Goal: Information Seeking & Learning: Compare options

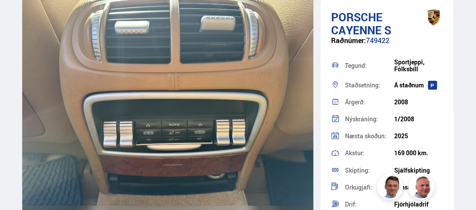
scroll to position [6568, 0]
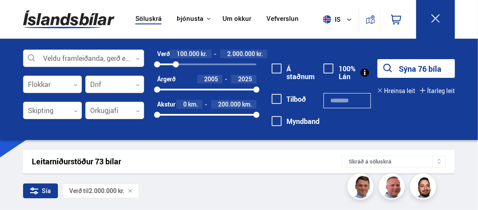
click at [441, 17] on button at bounding box center [435, 19] width 39 height 39
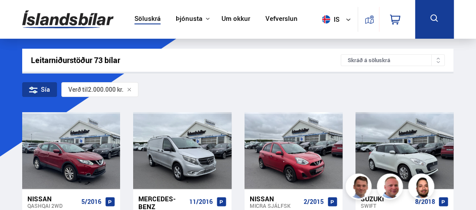
click at [86, 86] on span "Verð til" at bounding box center [78, 89] width 20 height 7
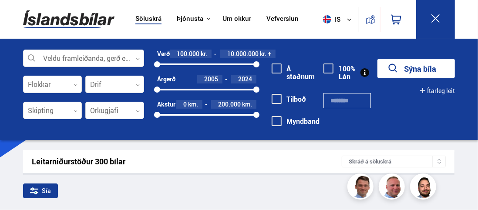
drag, startPoint x: 255, startPoint y: 90, endPoint x: 267, endPoint y: 90, distance: 11.8
click at [267, 90] on div "Veldu framleiðanda, gerð eða eiginleika 0 Flokkar 0 Drif 0 Skipting 0 Orkugjafi…" at bounding box center [238, 94] width 445 height 88
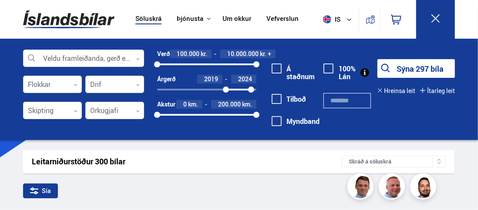
drag, startPoint x: 159, startPoint y: 88, endPoint x: 226, endPoint y: 91, distance: 67.1
click at [226, 91] on div at bounding box center [226, 90] width 6 height 6
drag, startPoint x: 255, startPoint y: 65, endPoint x: 176, endPoint y: 63, distance: 79.6
click at [176, 63] on div at bounding box center [176, 64] width 6 height 6
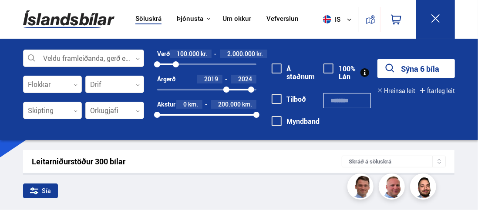
click at [435, 17] on icon at bounding box center [435, 18] width 11 height 11
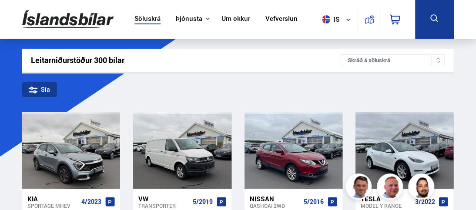
click at [38, 92] on div "Sía" at bounding box center [39, 89] width 35 height 15
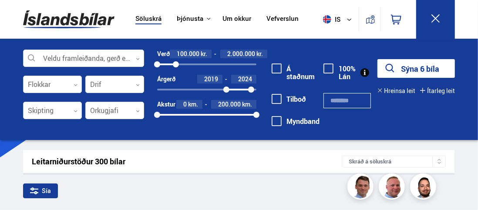
click at [416, 73] on button "Sýna 6 bíla" at bounding box center [415, 68] width 77 height 19
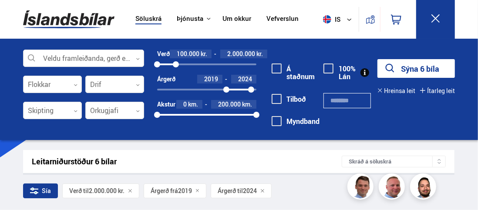
click at [436, 18] on icon at bounding box center [435, 18] width 11 height 11
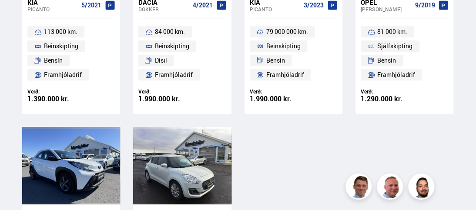
scroll to position [261, 0]
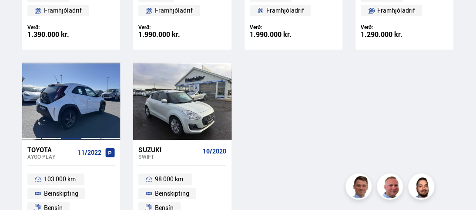
click at [77, 124] on div at bounding box center [71, 101] width 20 height 77
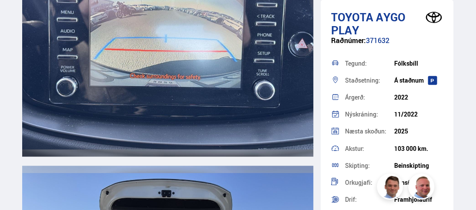
scroll to position [5567, 0]
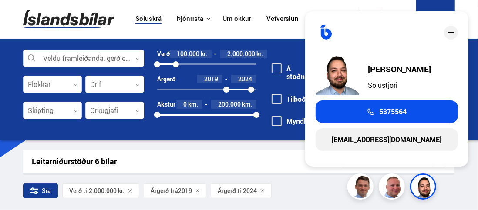
click at [451, 31] on icon "close" at bounding box center [450, 32] width 10 height 10
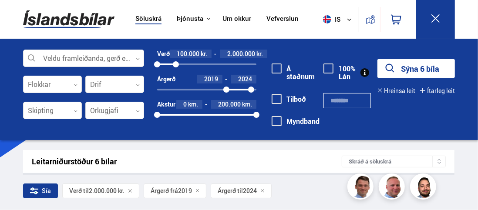
click at [437, 15] on icon at bounding box center [435, 18] width 11 height 11
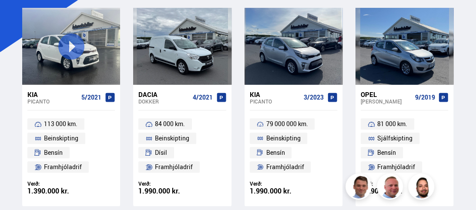
scroll to position [87, 0]
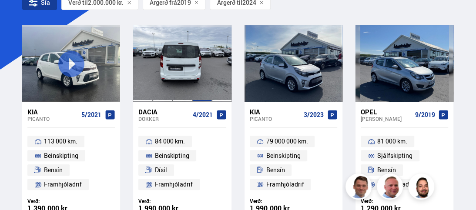
click at [194, 79] on div at bounding box center [202, 63] width 20 height 77
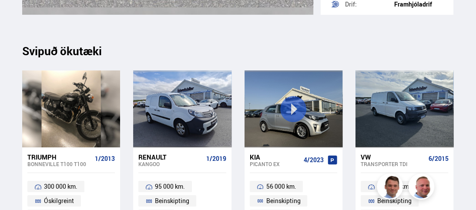
scroll to position [6524, 0]
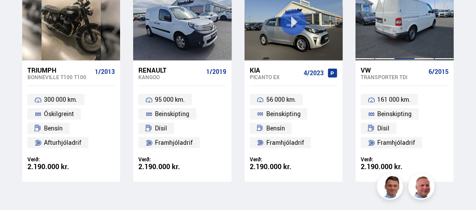
click at [404, 12] on div at bounding box center [404, 21] width 20 height 77
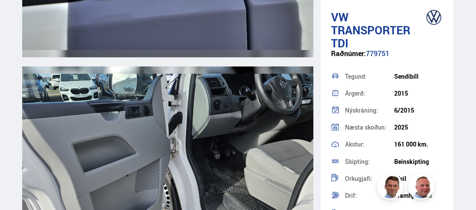
scroll to position [3001, 0]
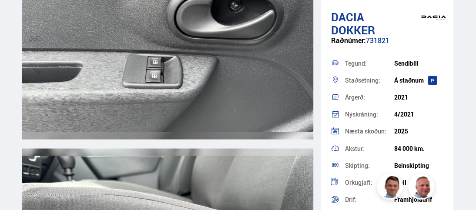
scroll to position [5828, 0]
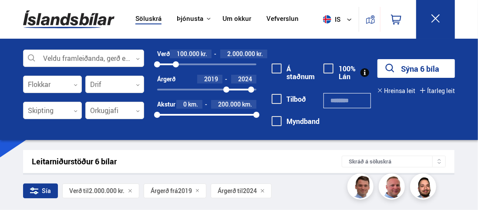
click at [422, 70] on button "Sýna 6 bíla" at bounding box center [415, 68] width 77 height 19
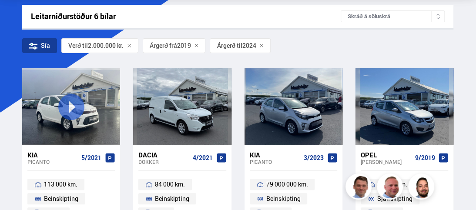
scroll to position [43, 0]
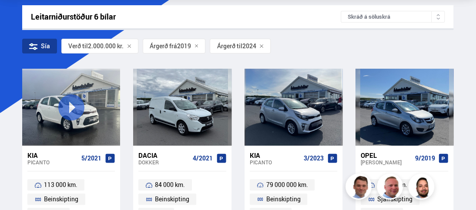
click at [179, 43] on span "2019" at bounding box center [184, 46] width 14 height 7
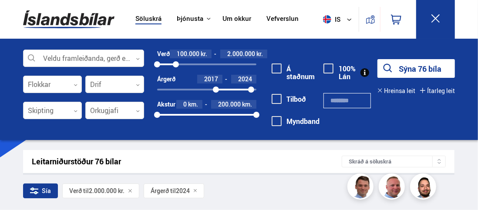
drag, startPoint x: 158, startPoint y: 87, endPoint x: 216, endPoint y: 91, distance: 57.5
click at [216, 91] on div at bounding box center [216, 90] width 6 height 6
click at [423, 72] on button "Sýna 29 bíla" at bounding box center [415, 68] width 77 height 19
click at [429, 18] on button at bounding box center [435, 19] width 39 height 39
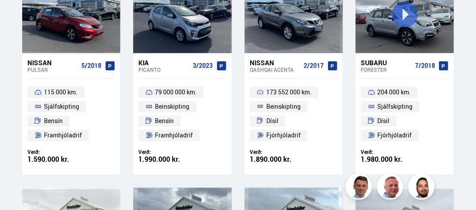
scroll to position [522, 0]
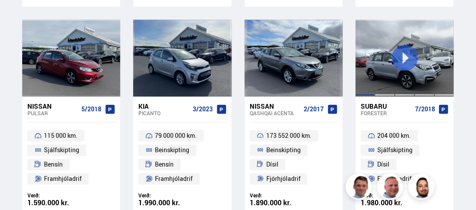
click at [368, 78] on div at bounding box center [365, 58] width 20 height 77
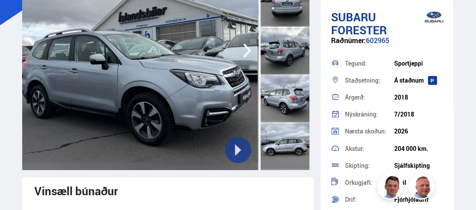
scroll to position [130, 0]
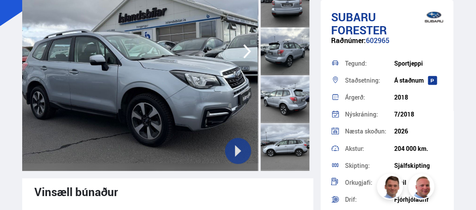
click at [245, 54] on icon "button" at bounding box center [247, 51] width 8 height 14
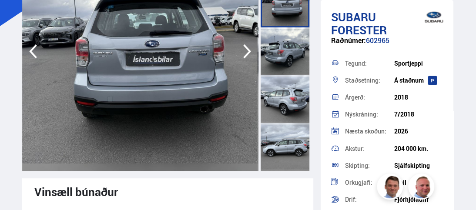
click at [245, 54] on icon "button" at bounding box center [247, 51] width 8 height 14
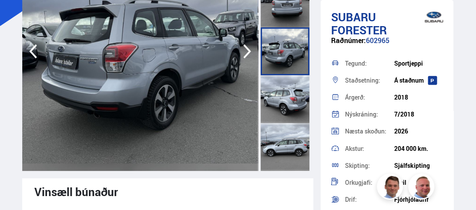
click at [245, 54] on icon "button" at bounding box center [247, 51] width 8 height 14
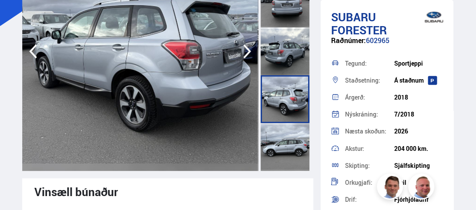
click at [244, 56] on icon "button" at bounding box center [247, 51] width 8 height 14
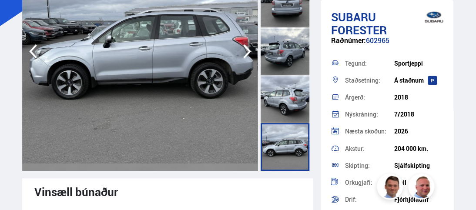
click at [244, 56] on icon "button" at bounding box center [247, 51] width 8 height 14
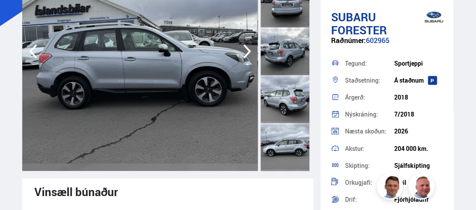
click at [244, 56] on icon "button" at bounding box center [247, 51] width 8 height 14
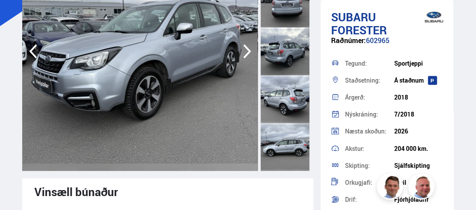
click at [244, 56] on icon "button" at bounding box center [247, 51] width 8 height 14
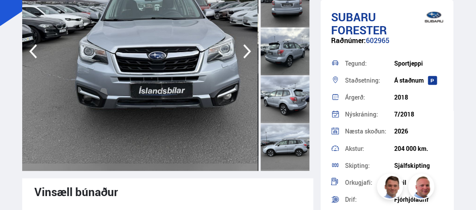
click at [244, 56] on icon "button" at bounding box center [247, 51] width 8 height 14
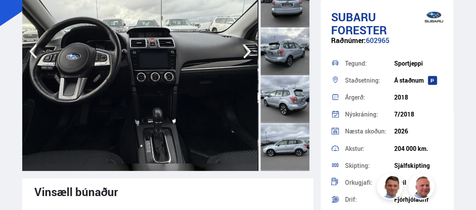
click at [244, 56] on icon "button" at bounding box center [247, 51] width 8 height 14
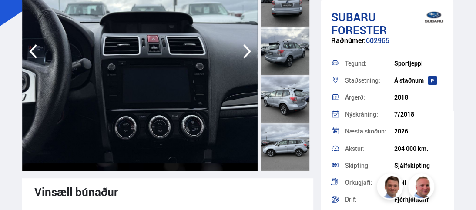
click at [244, 56] on icon "button" at bounding box center [247, 51] width 8 height 14
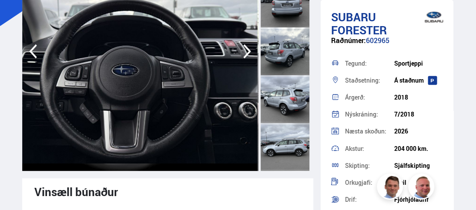
click at [244, 56] on icon "button" at bounding box center [247, 51] width 8 height 14
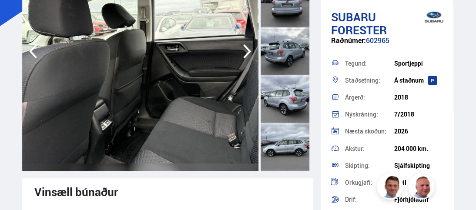
click at [244, 56] on icon "button" at bounding box center [247, 51] width 8 height 14
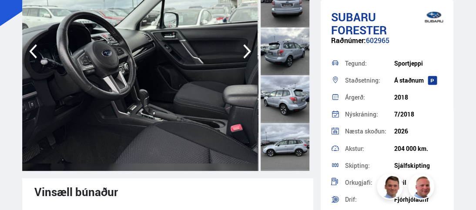
click at [244, 58] on icon "button" at bounding box center [247, 51] width 8 height 14
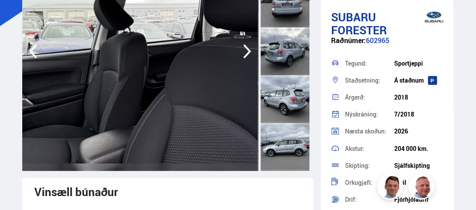
click at [244, 58] on icon "button" at bounding box center [247, 51] width 8 height 14
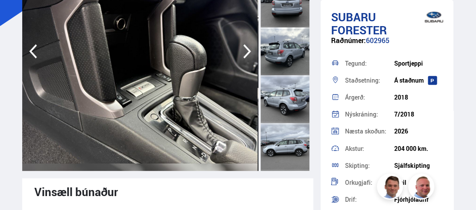
click at [244, 58] on icon "button" at bounding box center [247, 51] width 8 height 14
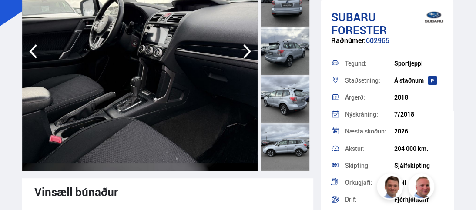
click at [244, 58] on icon "button" at bounding box center [247, 51] width 8 height 14
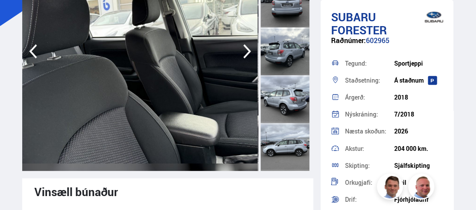
click at [244, 58] on icon "button" at bounding box center [247, 51] width 8 height 14
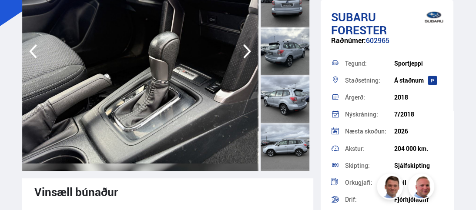
click at [244, 58] on icon "button" at bounding box center [247, 51] width 8 height 14
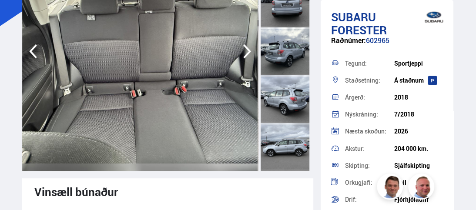
click at [244, 58] on icon "button" at bounding box center [247, 51] width 8 height 14
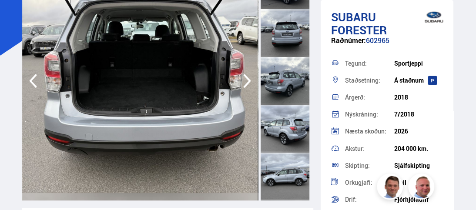
scroll to position [43, 0]
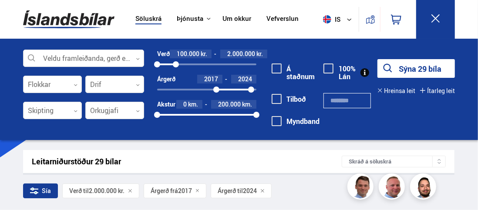
click at [435, 17] on icon at bounding box center [435, 18] width 11 height 11
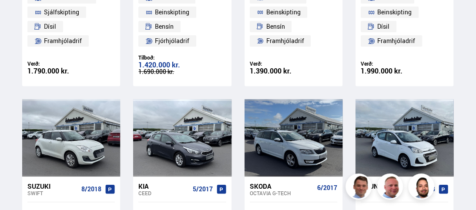
scroll to position [261, 0]
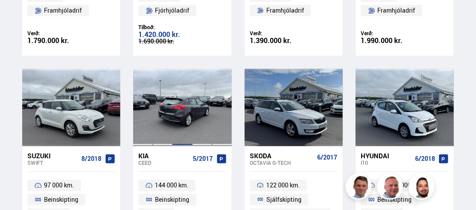
click at [181, 123] on div at bounding box center [182, 107] width 20 height 77
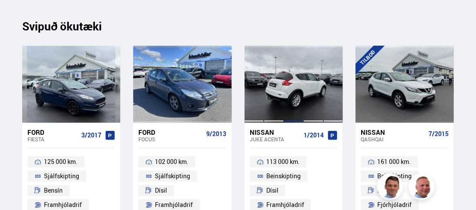
scroll to position [6990, 0]
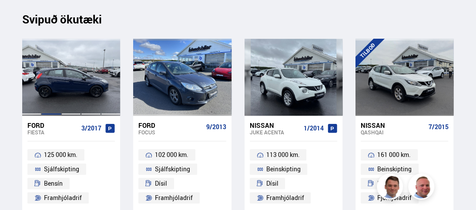
click at [50, 90] on div at bounding box center [51, 77] width 20 height 77
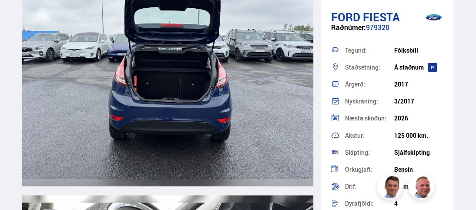
scroll to position [5611, 0]
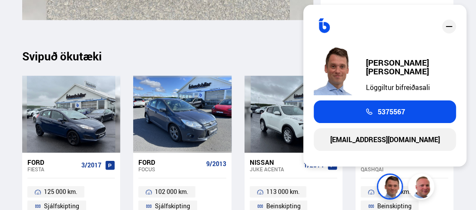
scroll to position [6947, 0]
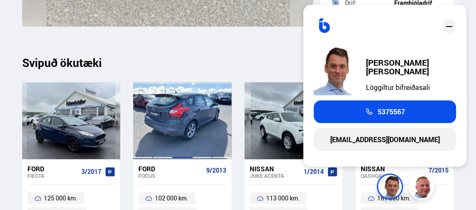
click at [191, 124] on div at bounding box center [182, 120] width 20 height 77
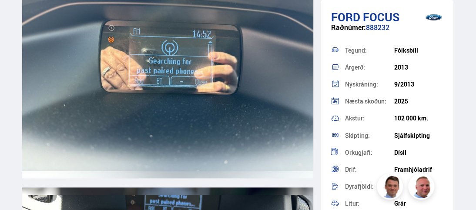
scroll to position [7003, 0]
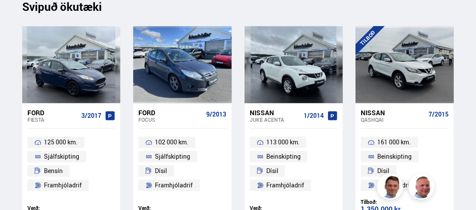
scroll to position [6947, 0]
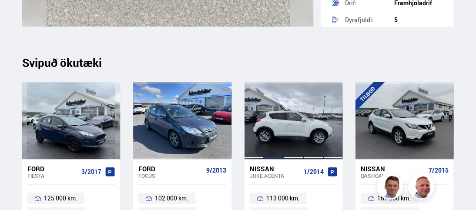
click at [280, 135] on div at bounding box center [274, 120] width 20 height 77
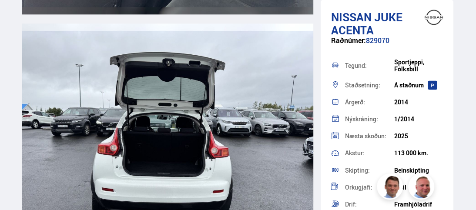
scroll to position [5480, 0]
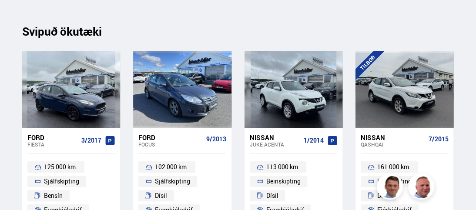
scroll to position [6990, 0]
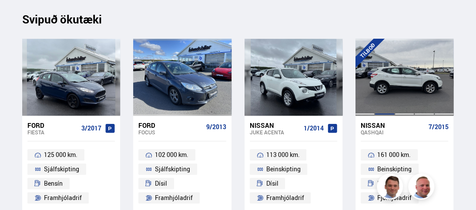
click at [391, 96] on div at bounding box center [384, 77] width 20 height 77
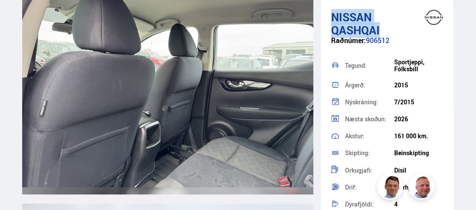
drag, startPoint x: 331, startPoint y: 17, endPoint x: 384, endPoint y: 29, distance: 54.4
click at [384, 29] on h1 "Nissan Qashqai" at bounding box center [387, 23] width 112 height 26
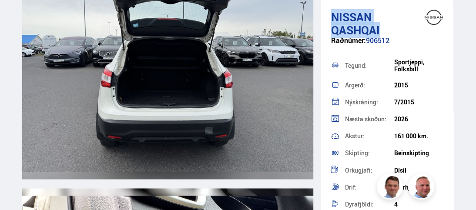
scroll to position [5480, 0]
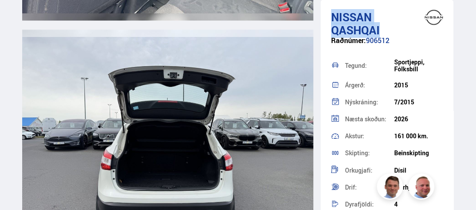
click at [176, 123] on img at bounding box center [167, 146] width 291 height 233
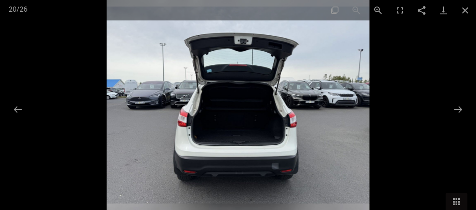
scroll to position [6990, 0]
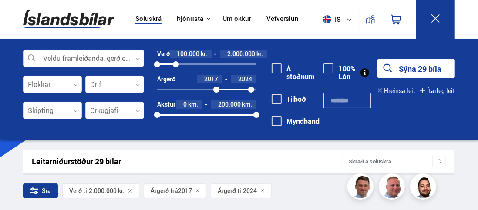
click at [140, 58] on div at bounding box center [83, 58] width 121 height 17
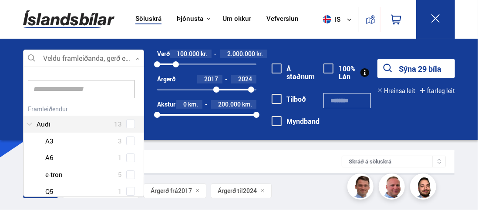
click at [61, 123] on div at bounding box center [75, 124] width 98 height 13
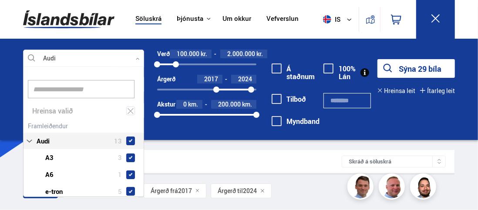
click at [130, 124] on div "Audi 13 Audi A3 3 Audi A6 1 Audi e-tron 5 Audi Q5 1 Audi Q7 2 Audi Q8 1" at bounding box center [83, 185] width 120 height 131
click at [301, 195] on div "Sía Verð til 2.000.000 kr. Árgerð frá 2017 Árgerð til 2024" at bounding box center [238, 193] width 431 height 18
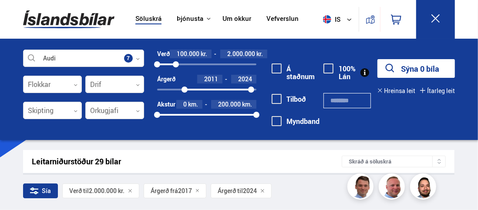
drag, startPoint x: 217, startPoint y: 90, endPoint x: 184, endPoint y: 88, distance: 33.1
click at [184, 88] on div at bounding box center [184, 90] width 6 height 6
drag, startPoint x: 188, startPoint y: 89, endPoint x: 173, endPoint y: 88, distance: 14.8
click at [173, 88] on div at bounding box center [173, 90] width 6 height 6
click at [183, 62] on div "100000 2000000" at bounding box center [206, 64] width 99 height 8
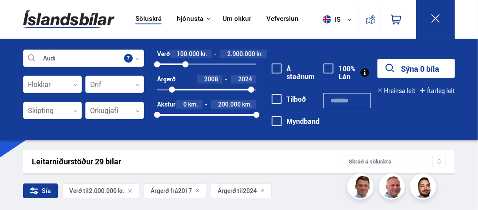
click at [185, 64] on div at bounding box center [185, 64] width 6 height 6
click at [394, 69] on icon "submit" at bounding box center [390, 68] width 13 height 13
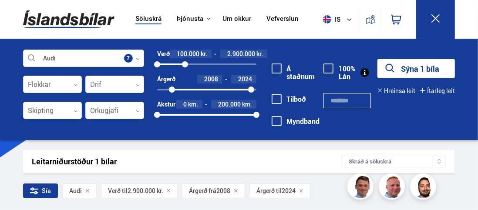
click at [442, 17] on button at bounding box center [435, 19] width 39 height 39
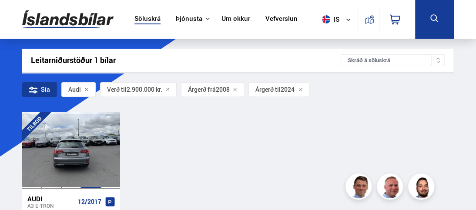
click at [90, 144] on div at bounding box center [91, 150] width 20 height 77
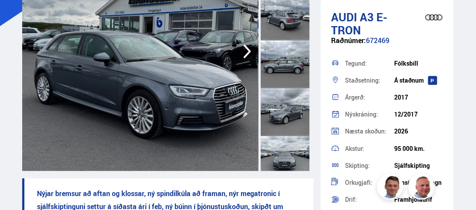
scroll to position [87, 0]
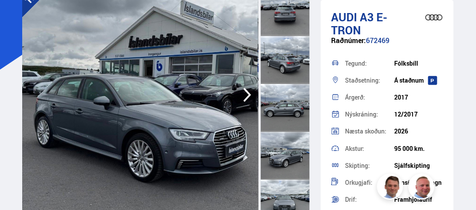
click at [247, 97] on icon "button" at bounding box center [247, 95] width 8 height 14
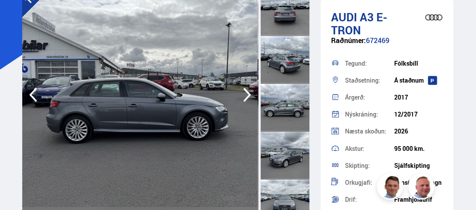
click at [247, 97] on icon "button" at bounding box center [247, 95] width 8 height 14
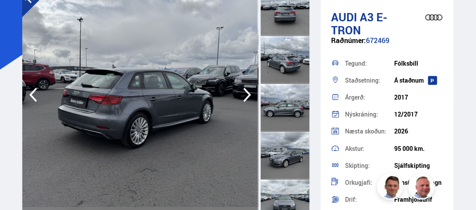
click at [247, 97] on icon "button" at bounding box center [247, 95] width 8 height 14
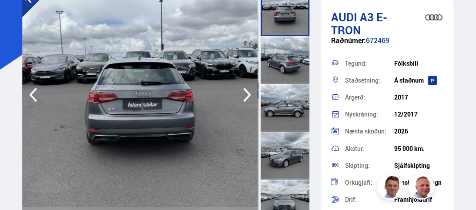
click at [247, 97] on icon "button" at bounding box center [247, 95] width 8 height 14
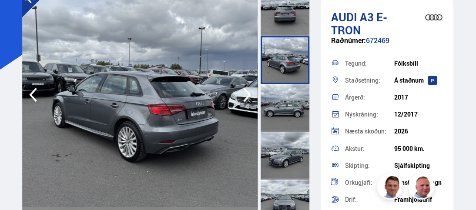
click at [247, 97] on icon "button" at bounding box center [247, 95] width 8 height 14
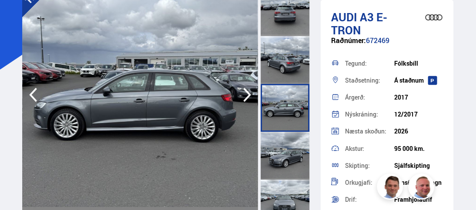
click at [247, 97] on icon "button" at bounding box center [247, 95] width 8 height 14
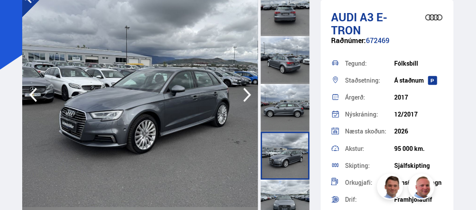
click at [247, 97] on icon "button" at bounding box center [247, 95] width 8 height 14
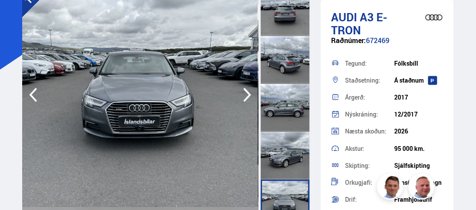
click at [247, 97] on icon "button" at bounding box center [247, 95] width 8 height 14
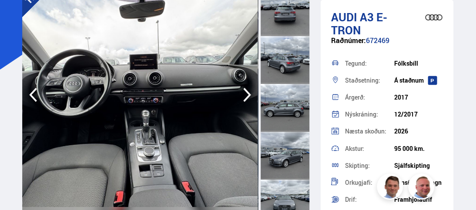
click at [247, 97] on icon "button" at bounding box center [247, 95] width 8 height 14
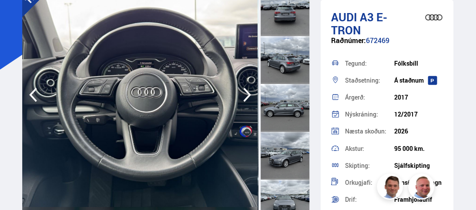
click at [247, 97] on icon "button" at bounding box center [247, 95] width 8 height 14
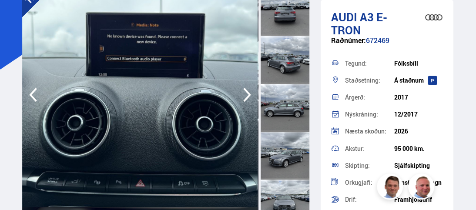
click at [247, 97] on icon "button" at bounding box center [247, 95] width 8 height 14
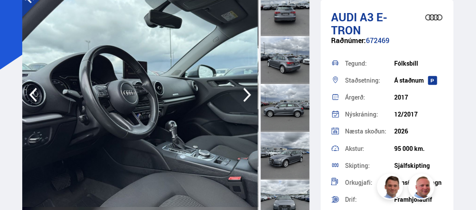
click at [247, 97] on icon "button" at bounding box center [247, 95] width 8 height 14
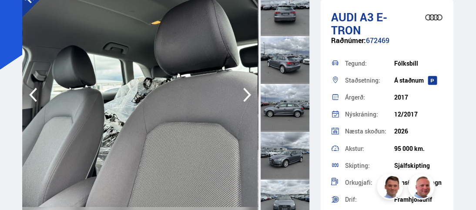
click at [247, 97] on icon "button" at bounding box center [247, 95] width 8 height 14
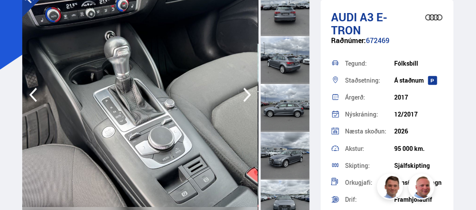
click at [247, 97] on icon "button" at bounding box center [247, 95] width 8 height 14
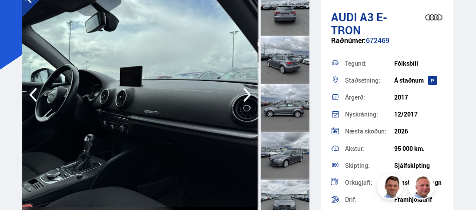
click at [247, 97] on icon "button" at bounding box center [247, 95] width 8 height 14
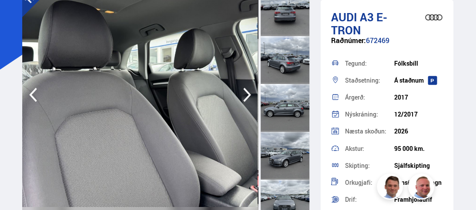
click at [247, 97] on icon "button" at bounding box center [247, 95] width 8 height 14
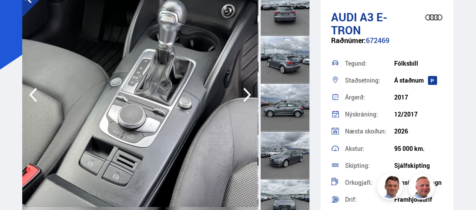
click at [247, 97] on icon "button" at bounding box center [247, 95] width 8 height 14
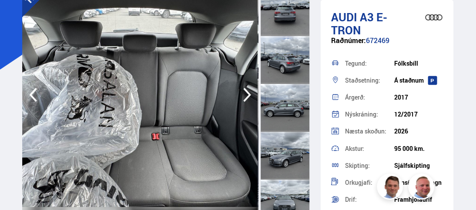
click at [247, 97] on icon "button" at bounding box center [247, 95] width 8 height 14
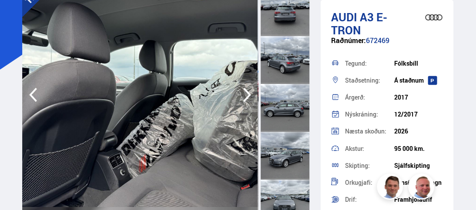
click at [247, 97] on icon "button" at bounding box center [247, 95] width 8 height 14
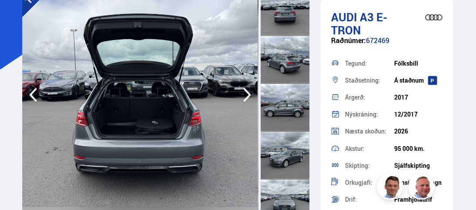
click at [247, 97] on icon "button" at bounding box center [247, 95] width 8 height 14
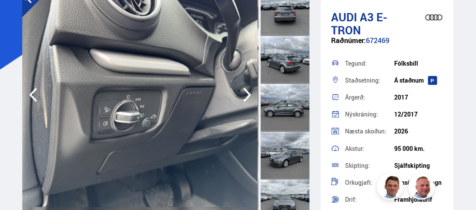
click at [39, 98] on icon "button" at bounding box center [32, 94] width 17 height 21
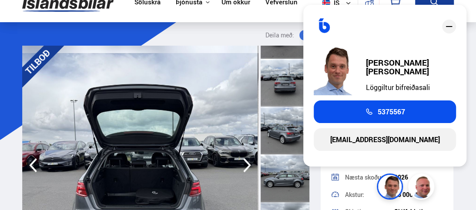
scroll to position [0, 0]
